Goal: Information Seeking & Learning: Find specific fact

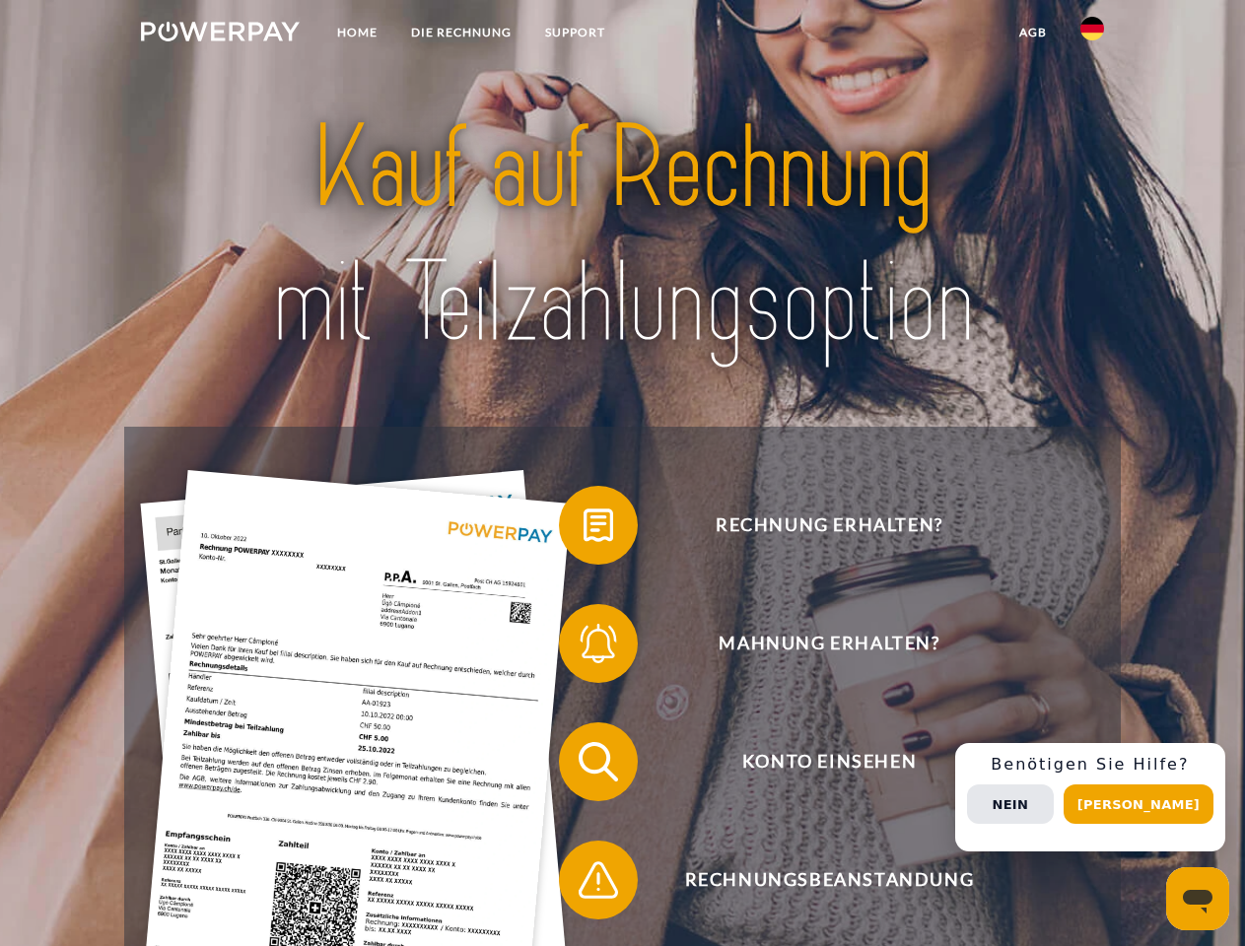
click at [220, 35] on img at bounding box center [220, 32] width 159 height 20
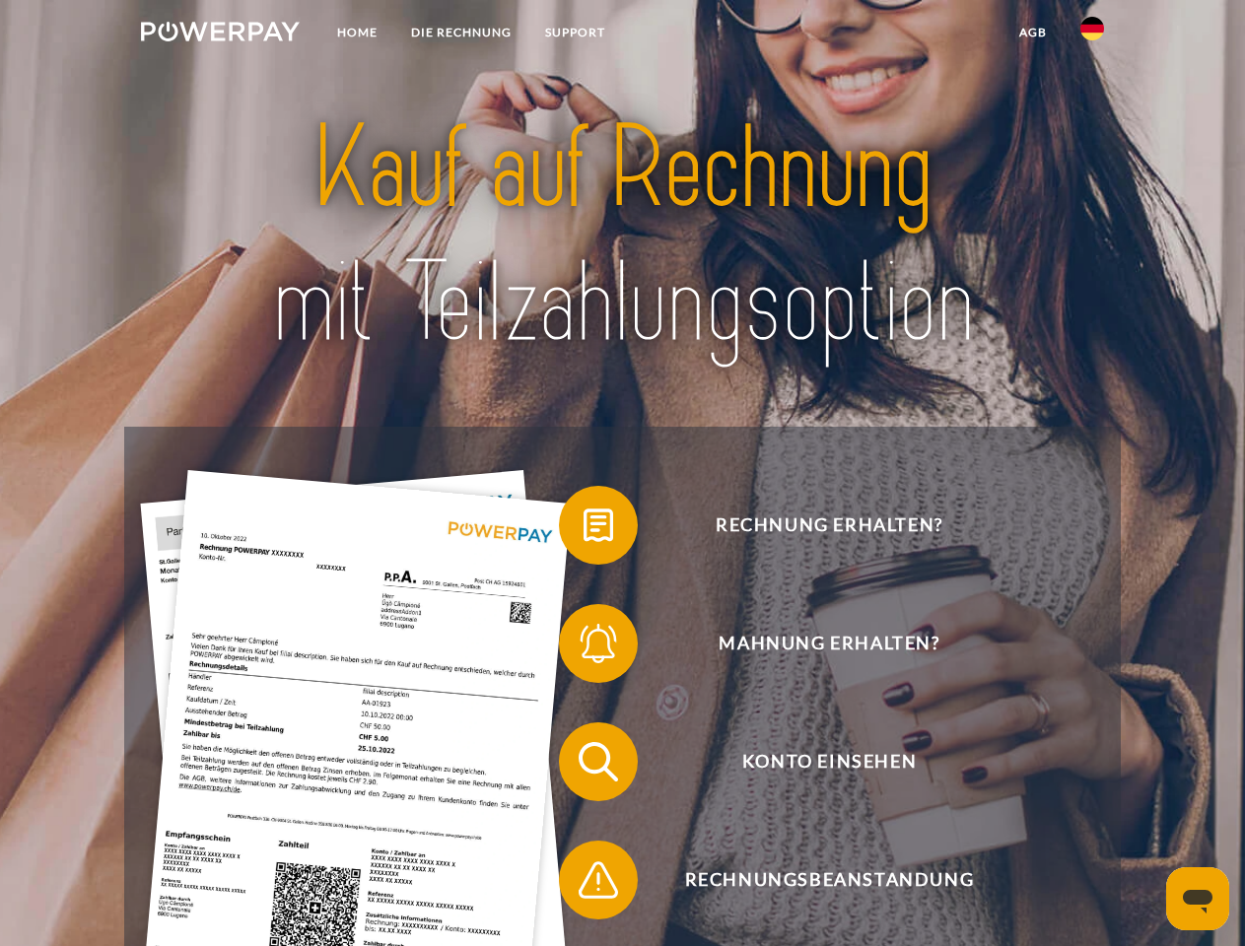
click at [1092, 35] on img at bounding box center [1093, 29] width 24 height 24
click at [1032, 33] on link "agb" at bounding box center [1033, 32] width 61 height 35
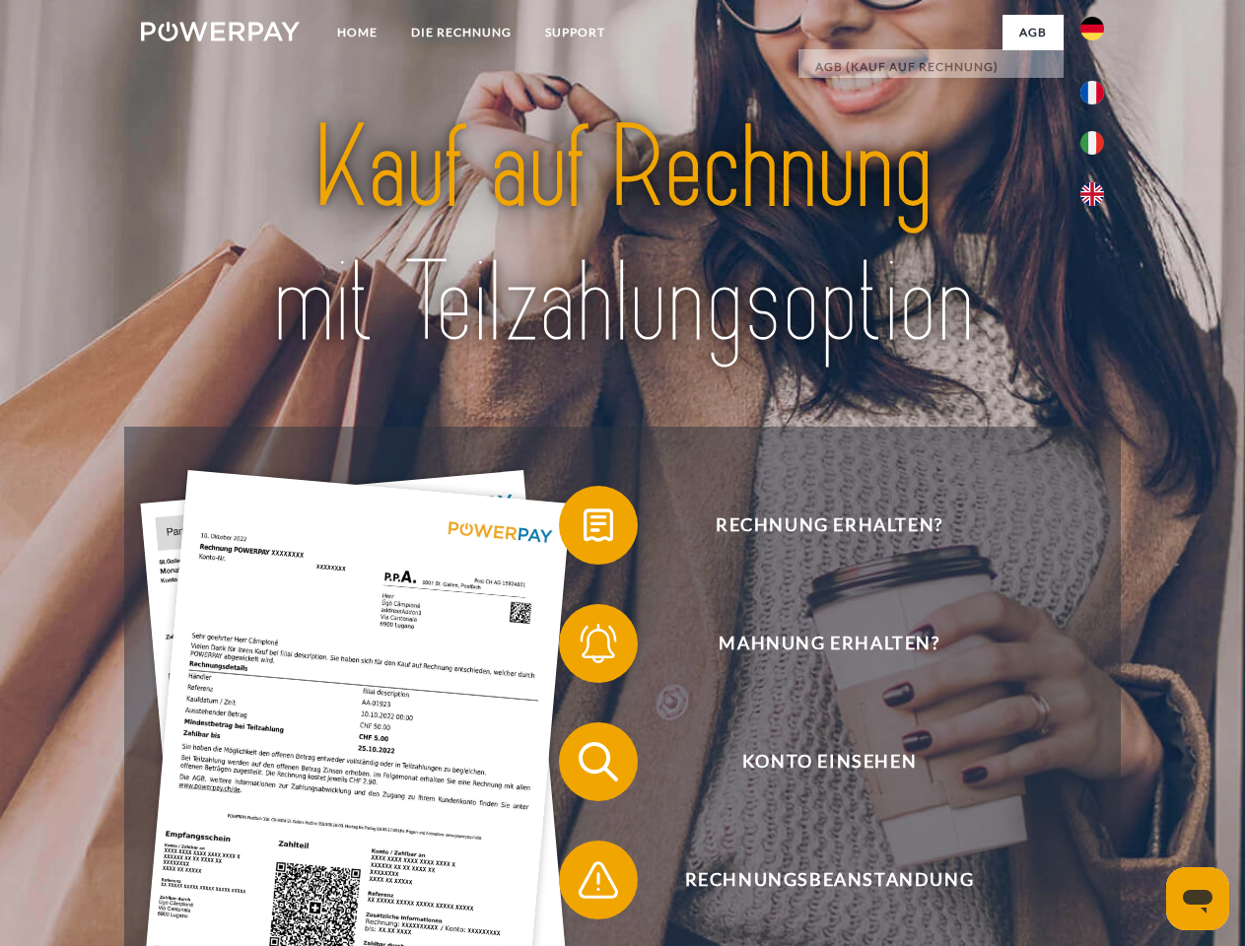
click at [584, 529] on span at bounding box center [569, 525] width 99 height 99
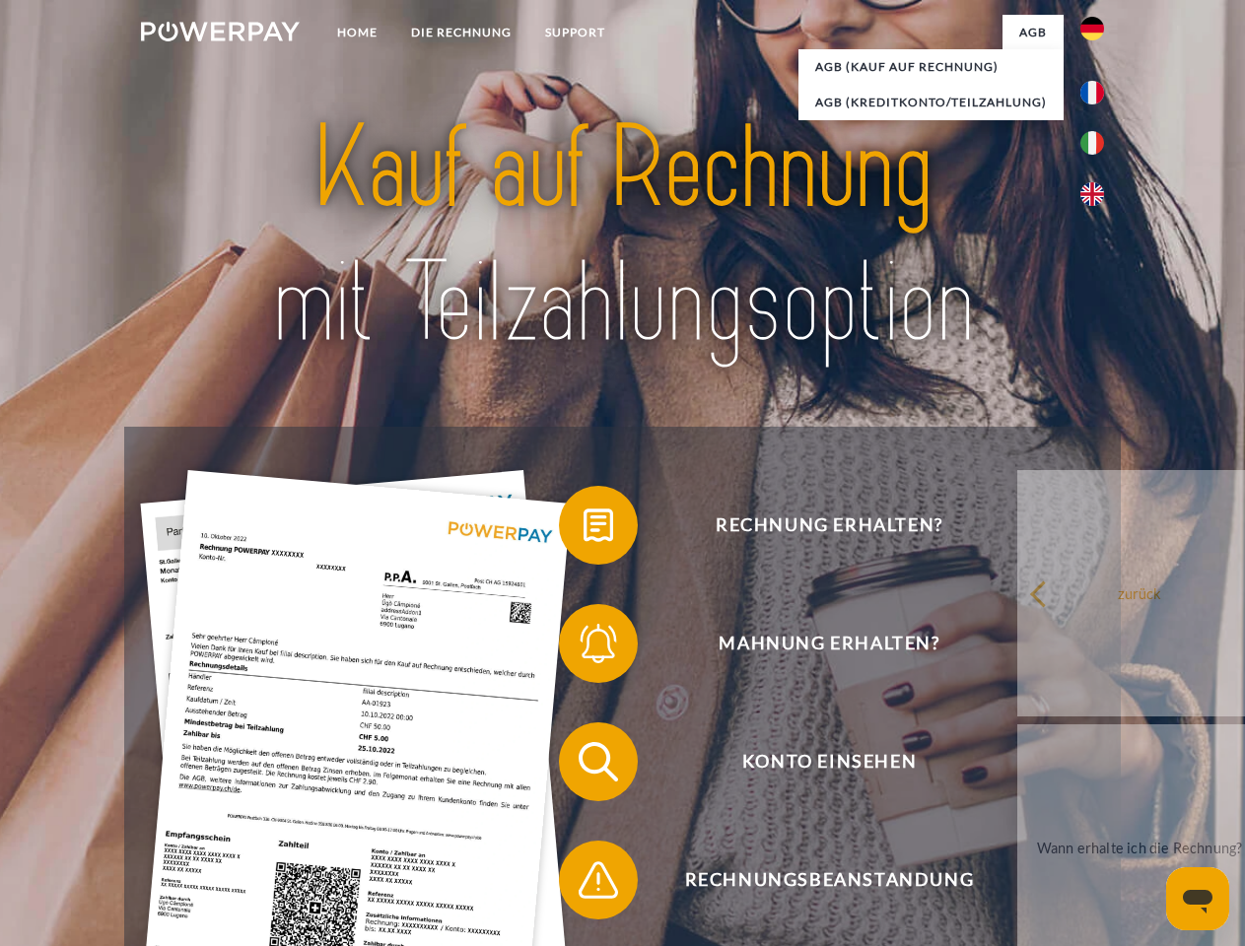
click at [584, 648] on span at bounding box center [569, 644] width 99 height 99
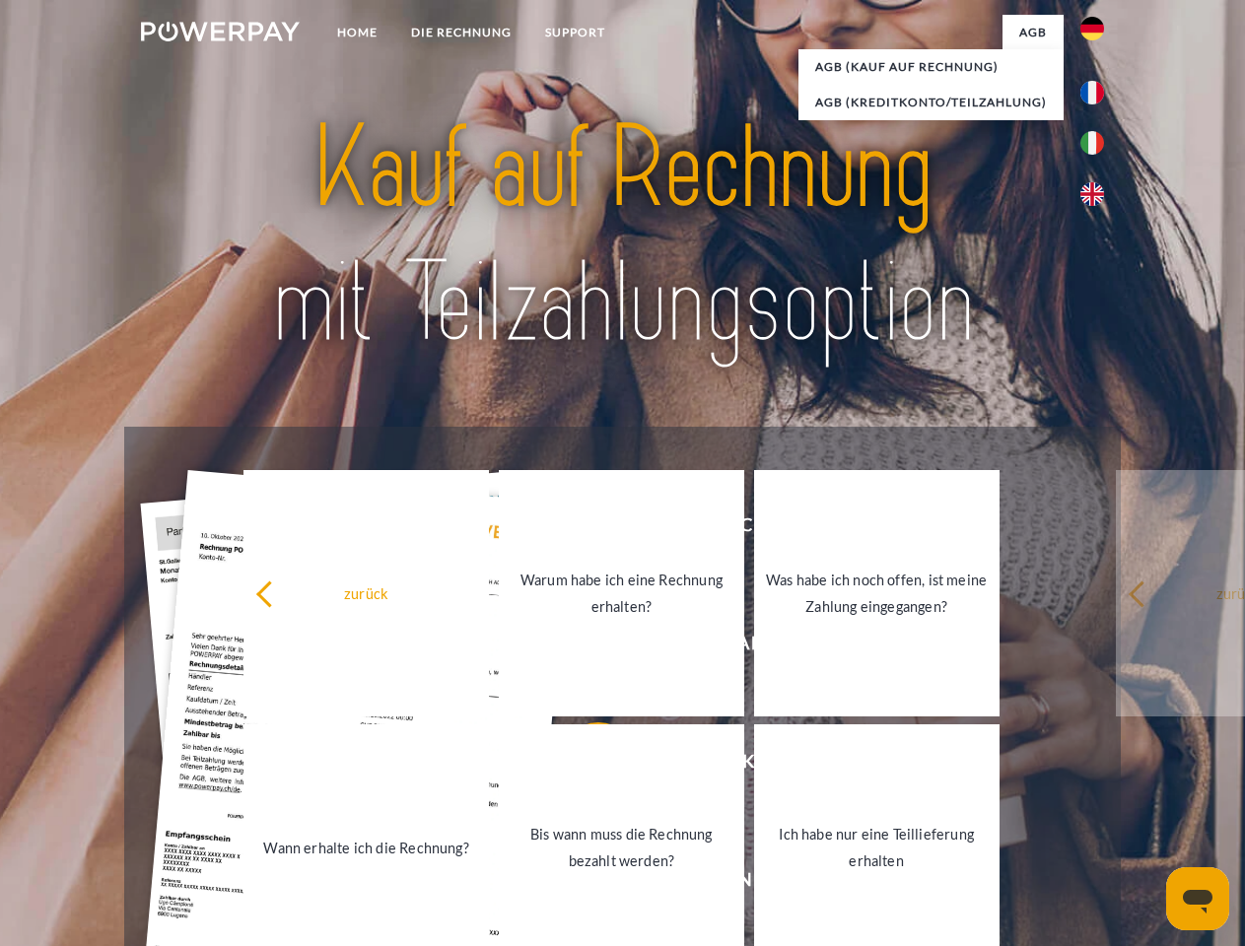
click at [584, 766] on link "Bis wann muss die Rechnung bezahlt werden?" at bounding box center [621, 848] width 245 height 246
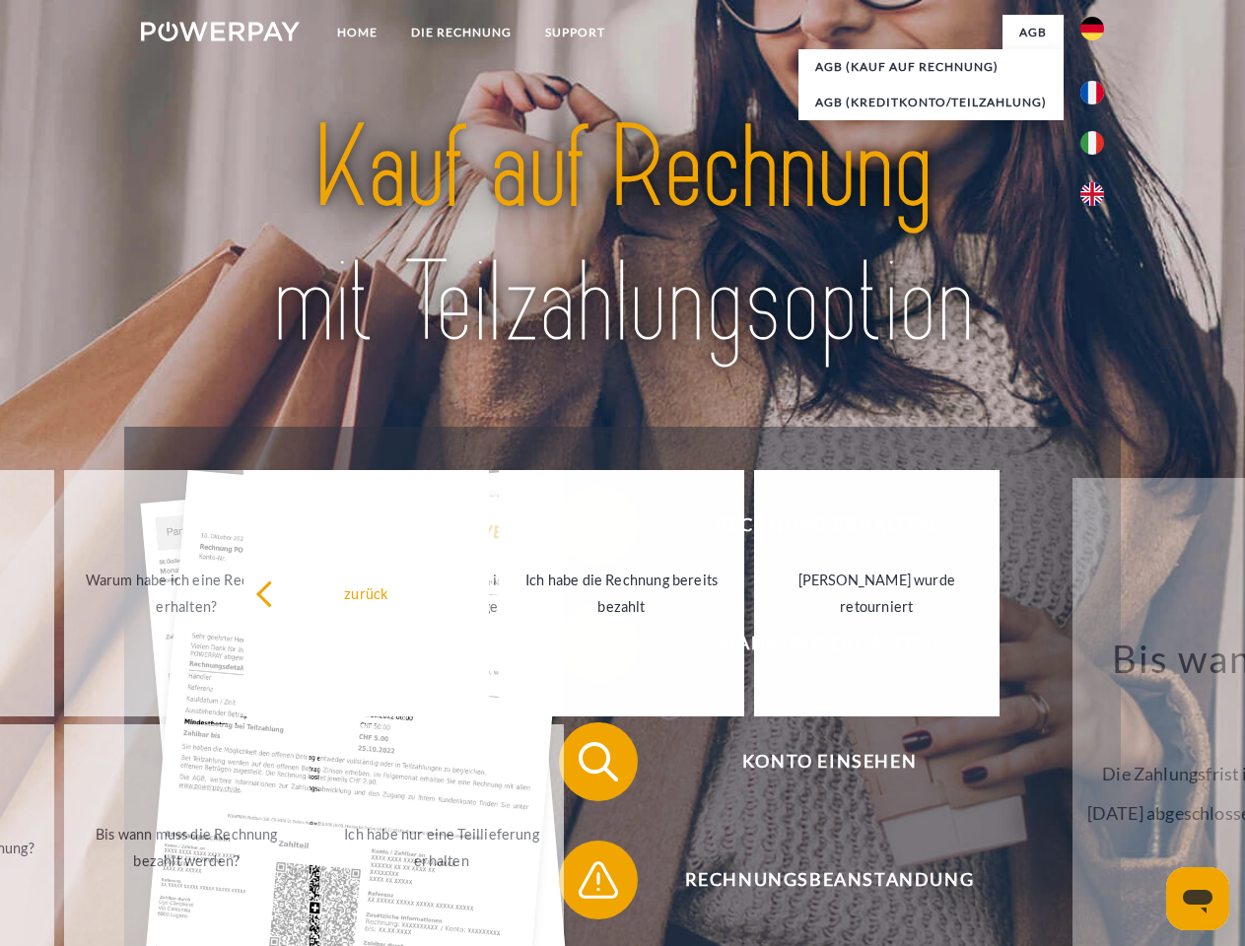
click at [584, 884] on span at bounding box center [569, 880] width 99 height 99
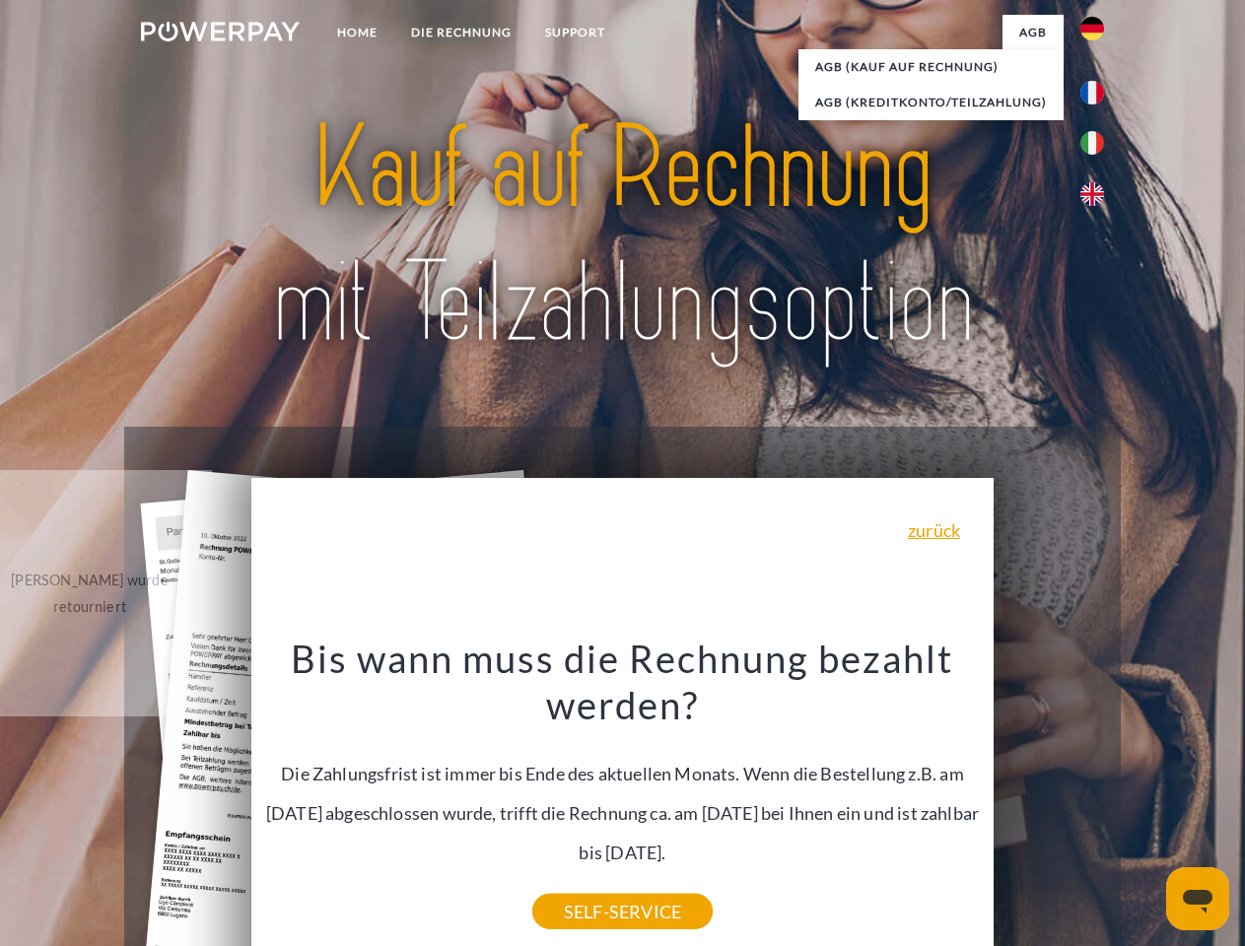
click at [1097, 798] on div "Rechnung erhalten? Mahnung erhalten? Konto einsehen" at bounding box center [622, 821] width 996 height 789
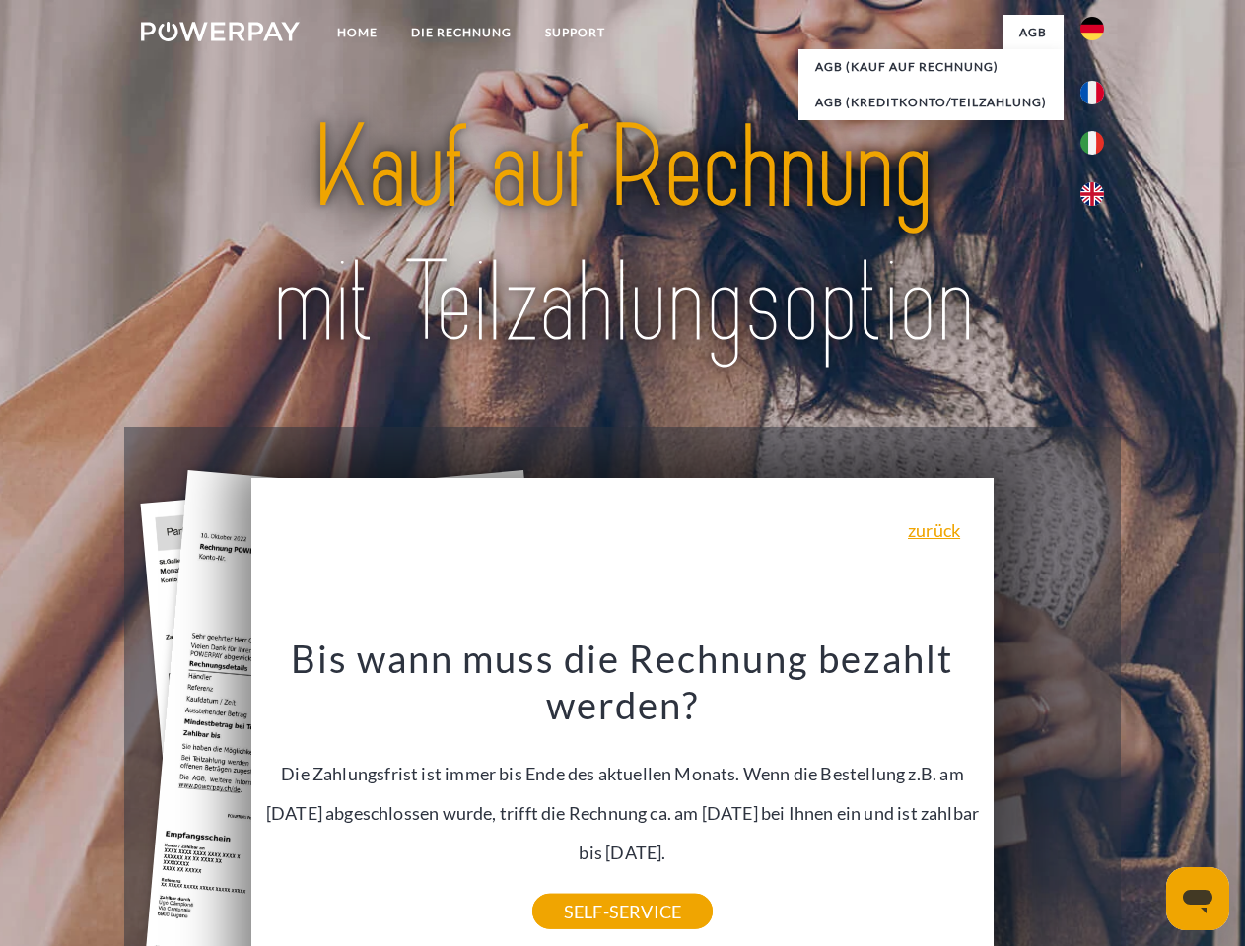
click at [1049, 802] on span "Konto einsehen" at bounding box center [829, 762] width 483 height 79
click at [1146, 805] on header "Home DIE RECHNUNG SUPPORT" at bounding box center [622, 681] width 1245 height 1362
